Goal: Information Seeking & Learning: Learn about a topic

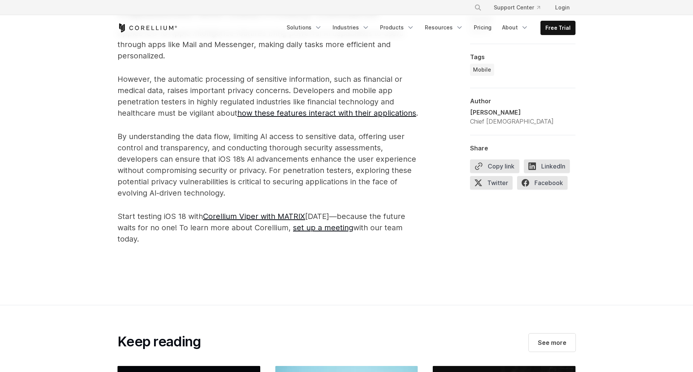
scroll to position [3210, 0]
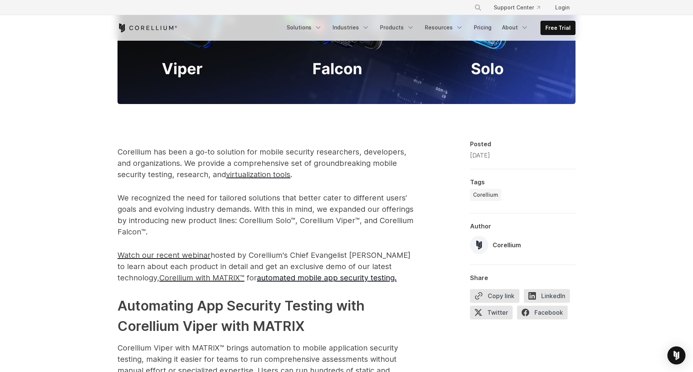
scroll to position [416, 0]
